Goal: Register for event/course

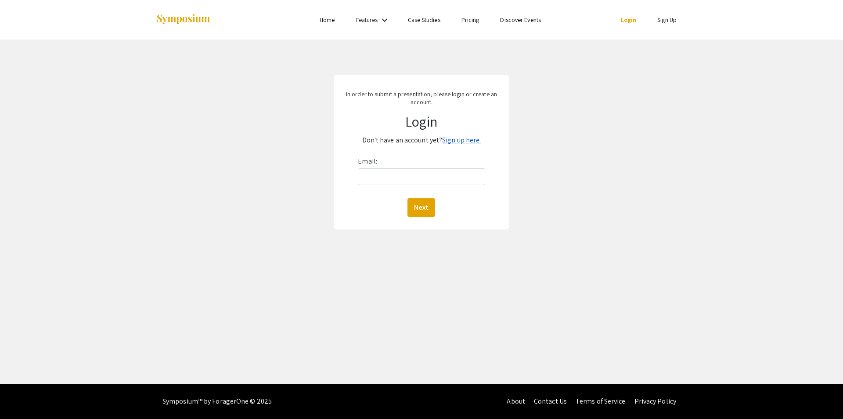
click at [456, 142] on link "Sign up here." at bounding box center [461, 139] width 39 height 9
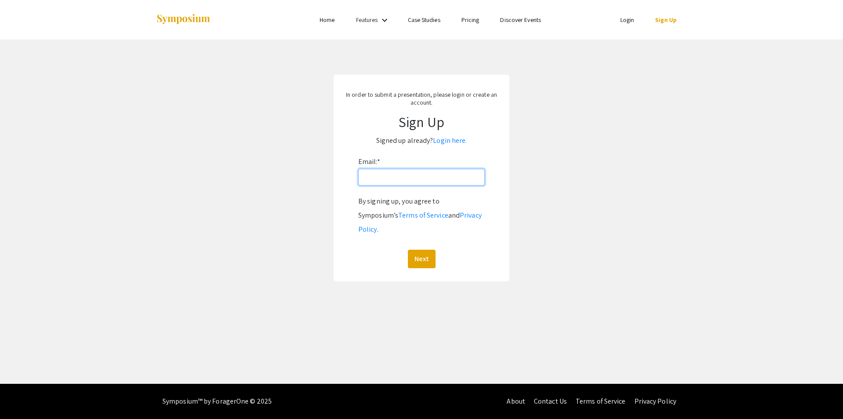
click at [409, 181] on input "Email: *" at bounding box center [421, 177] width 126 height 17
type input "jmaso036@odu.edu"
click at [417, 249] on button "Next" at bounding box center [422, 258] width 28 height 18
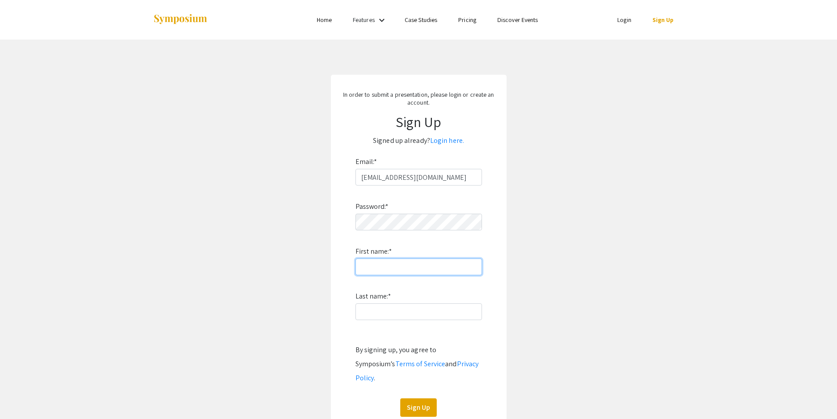
click at [376, 268] on input "First name: *" at bounding box center [418, 266] width 126 height 17
type input "Jeannie"
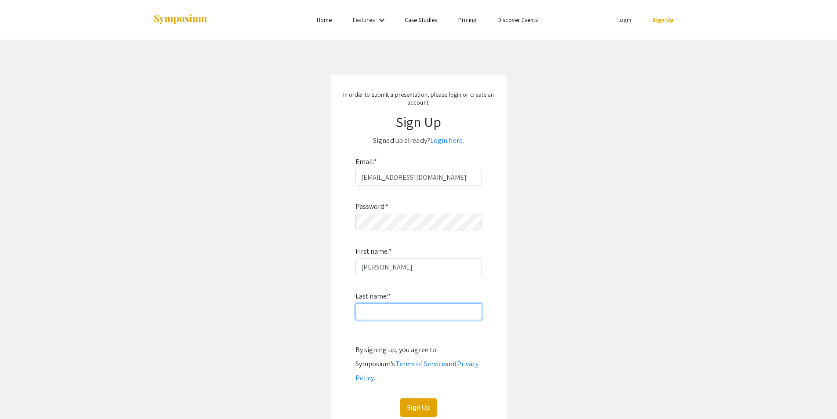
click at [397, 305] on input "Last name: *" at bounding box center [418, 311] width 126 height 17
type input "Mason-Walker"
click at [417, 398] on button "Sign Up" at bounding box center [418, 407] width 36 height 18
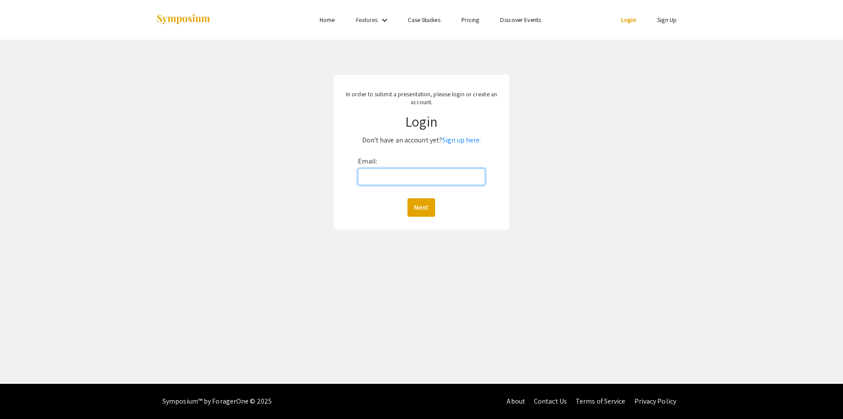
click at [369, 178] on input "Email:" at bounding box center [421, 176] width 127 height 17
type input "[EMAIL_ADDRESS][DOMAIN_NAME]"
click at [419, 209] on button "Next" at bounding box center [422, 207] width 28 height 18
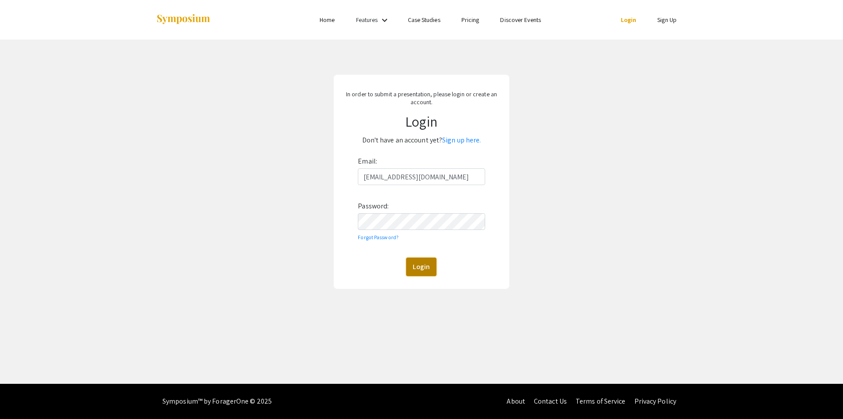
click at [426, 266] on button "Login" at bounding box center [421, 266] width 30 height 18
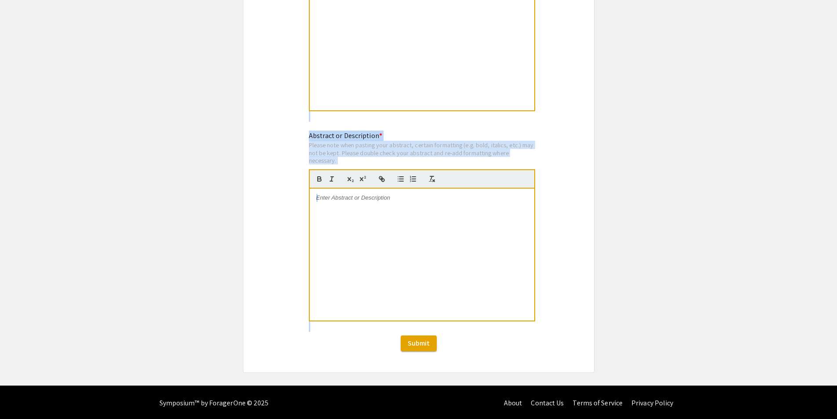
scroll to position [525, 0]
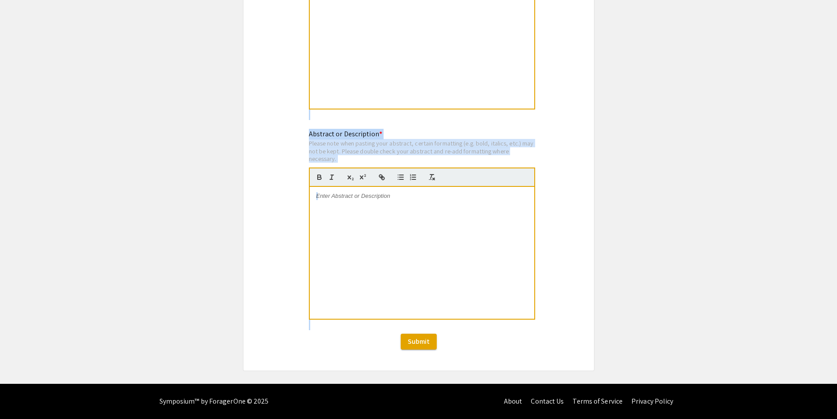
drag, startPoint x: 329, startPoint y: 83, endPoint x: 426, endPoint y: 341, distance: 276.2
